Goal: Check status

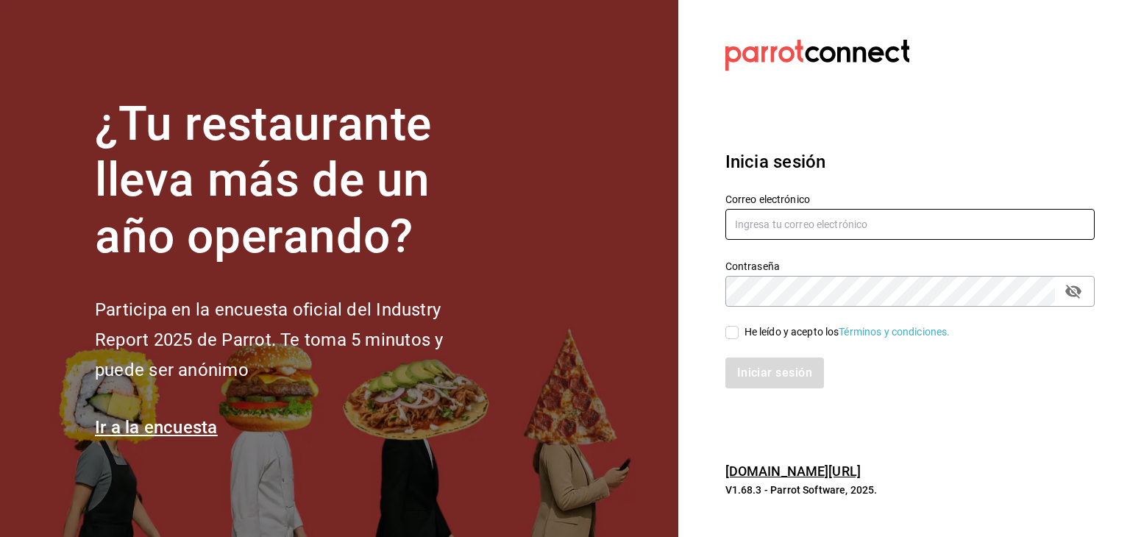
click at [739, 217] on input "text" at bounding box center [909, 224] width 369 height 31
type input "cortesgrupotrueblack@gmail.com"
click at [727, 330] on input "He leído y acepto los Términos y condiciones." at bounding box center [731, 332] width 13 height 13
checkbox input "true"
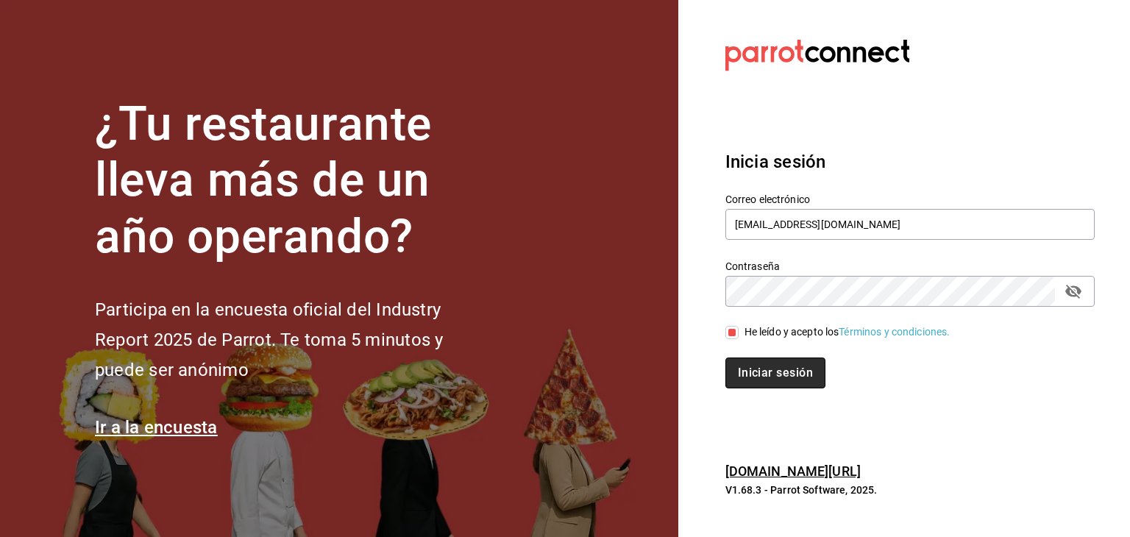
click at [741, 369] on button "Iniciar sesión" at bounding box center [775, 372] width 100 height 31
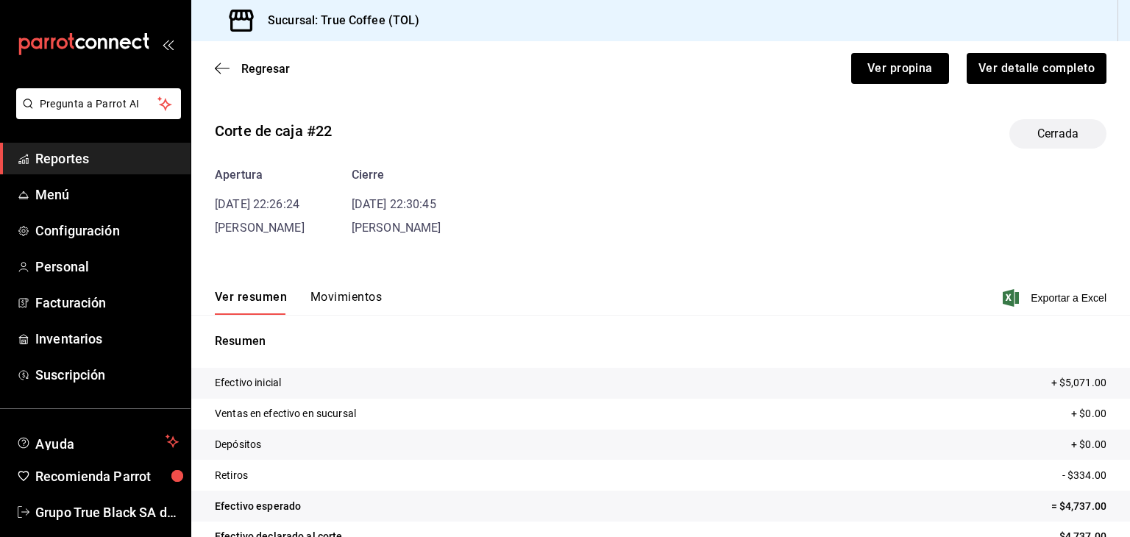
click at [78, 160] on span "Reportes" at bounding box center [106, 159] width 143 height 20
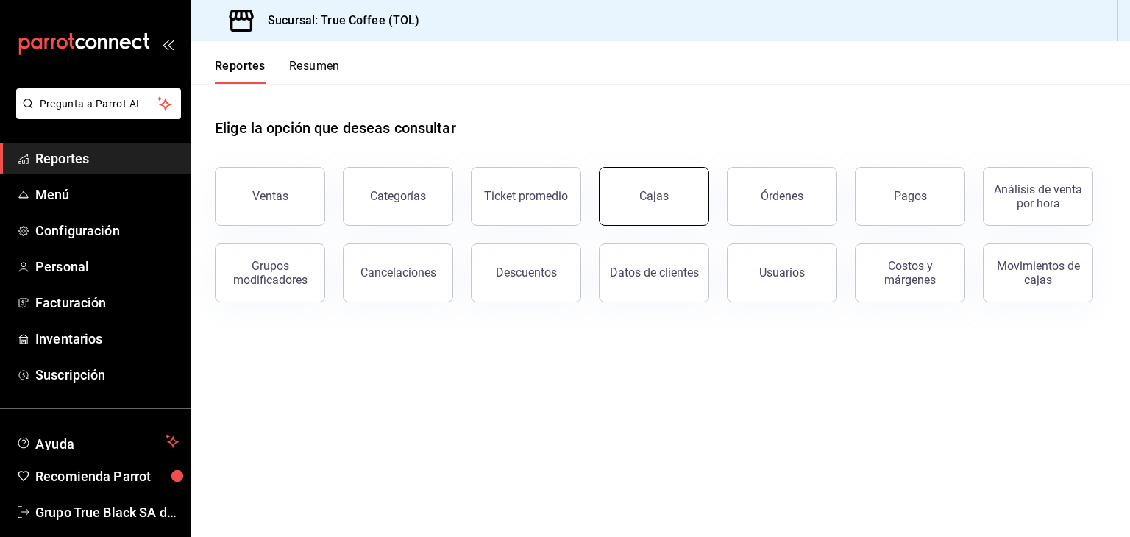
click at [639, 221] on button "Cajas" at bounding box center [654, 196] width 110 height 59
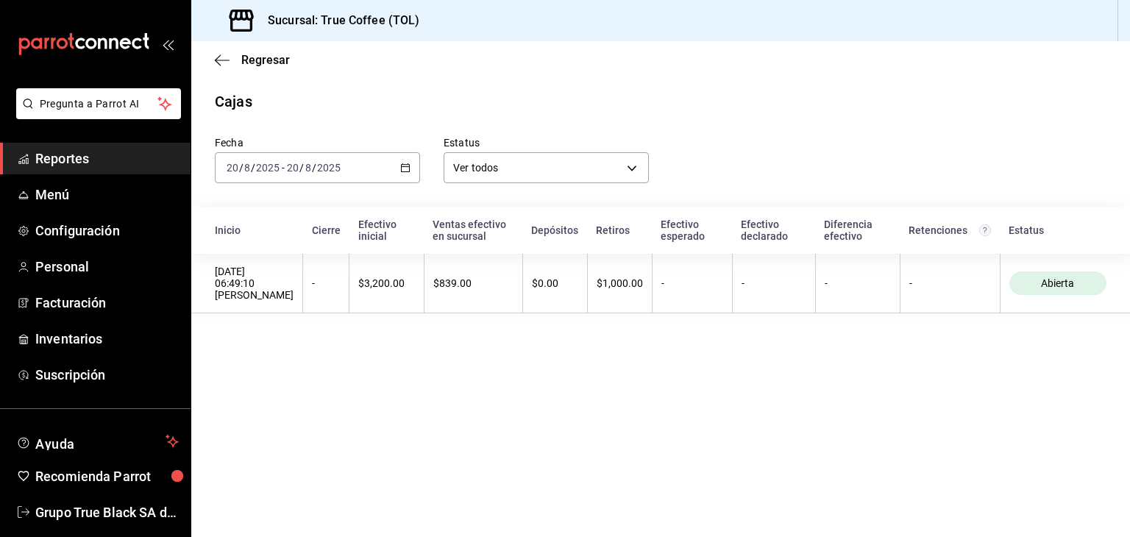
click at [397, 169] on div "[DATE] [DATE] - [DATE] [DATE]" at bounding box center [317, 167] width 205 height 31
click at [275, 248] on span "Ayer" at bounding box center [284, 245] width 114 height 15
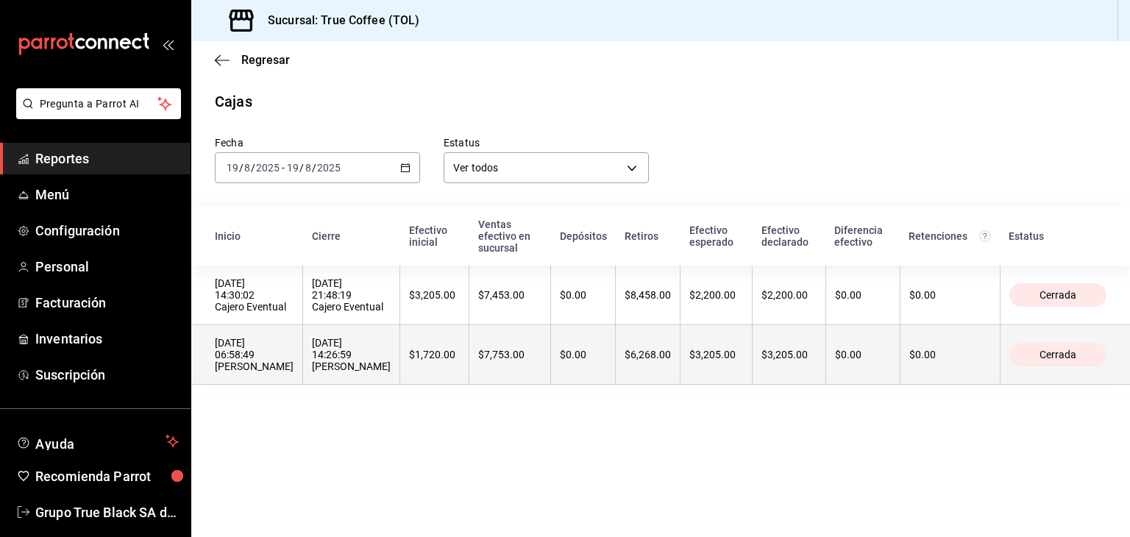
click at [524, 354] on div "$7,753.00" at bounding box center [509, 355] width 63 height 12
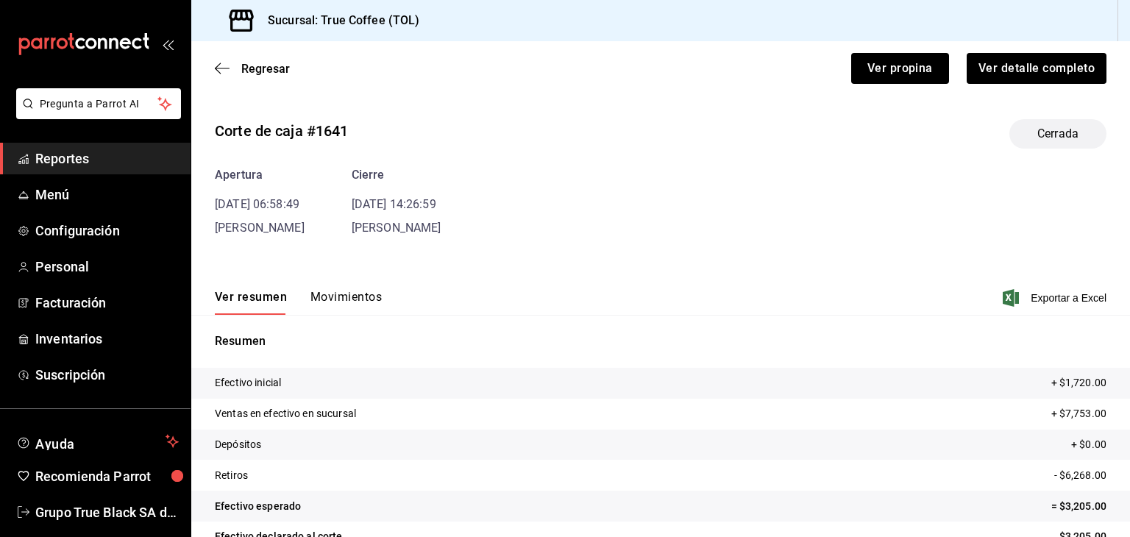
drag, startPoint x: 340, startPoint y: 243, endPoint x: 332, endPoint y: 303, distance: 60.8
click at [332, 303] on div "Corte de caja #1641 Cerrada Apertura [DATE] 06:58:49 [PERSON_NAME] Cierre [DATE…" at bounding box center [660, 353] width 938 height 493
click at [332, 303] on button "Movimientos" at bounding box center [345, 302] width 71 height 25
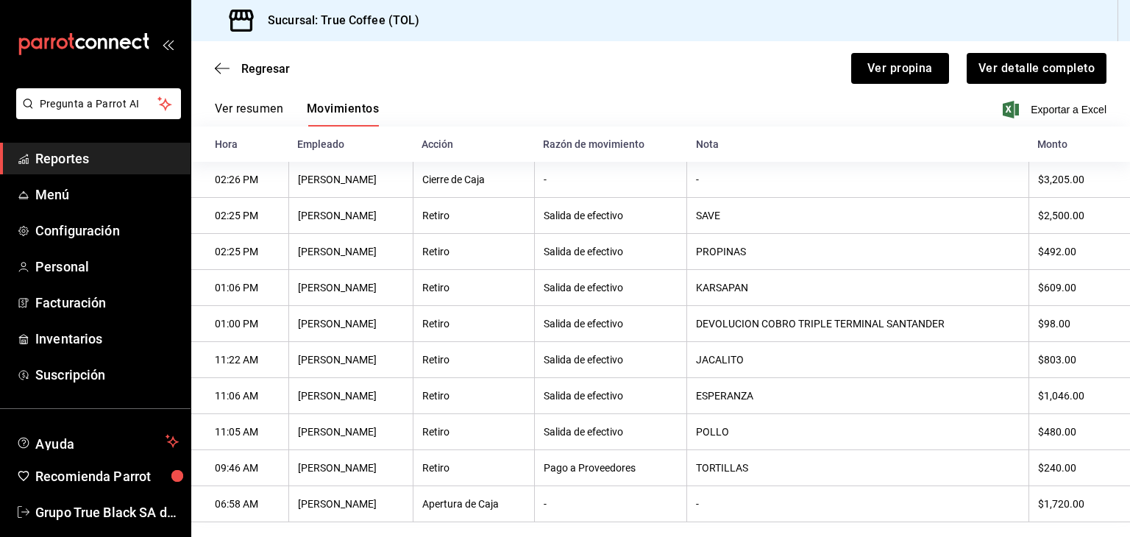
scroll to position [214, 0]
